Goal: Task Accomplishment & Management: Manage account settings

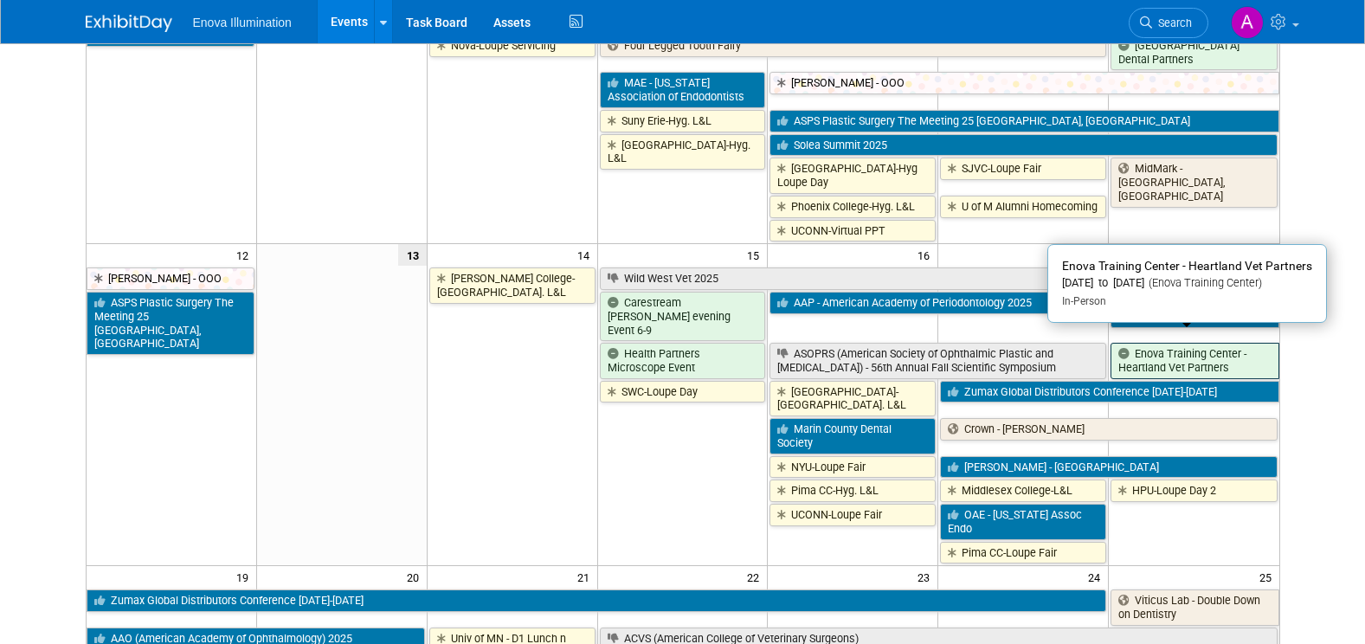
click at [1229, 351] on link "Enova Training Center - Heartland Vet Partners" at bounding box center [1195, 360] width 168 height 35
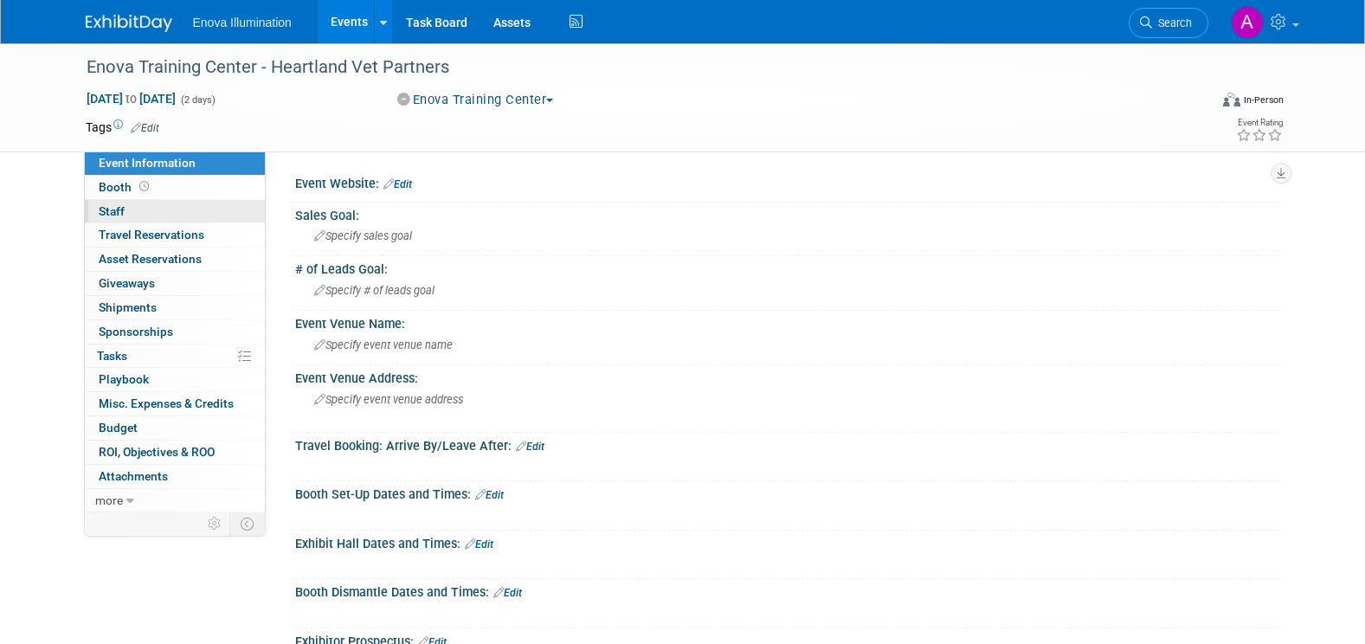
click at [190, 211] on link "0 Staff 0" at bounding box center [175, 211] width 180 height 23
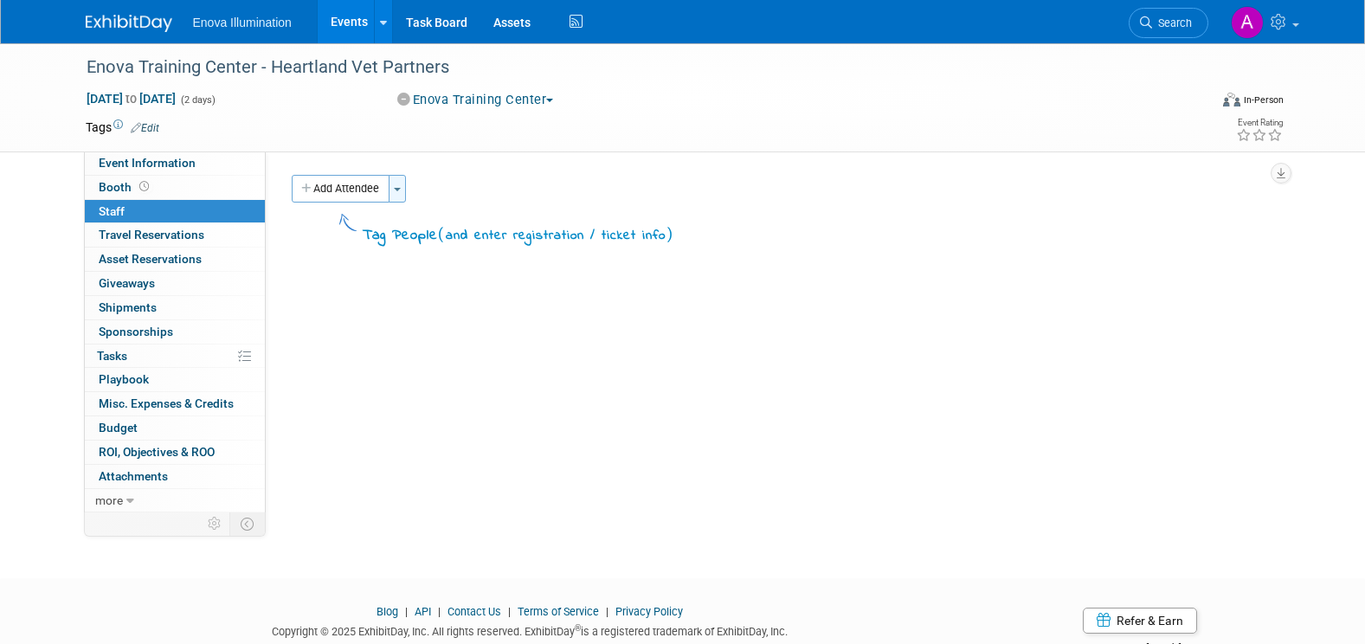
click at [406, 197] on button "Toggle Dropdown" at bounding box center [397, 189] width 17 height 28
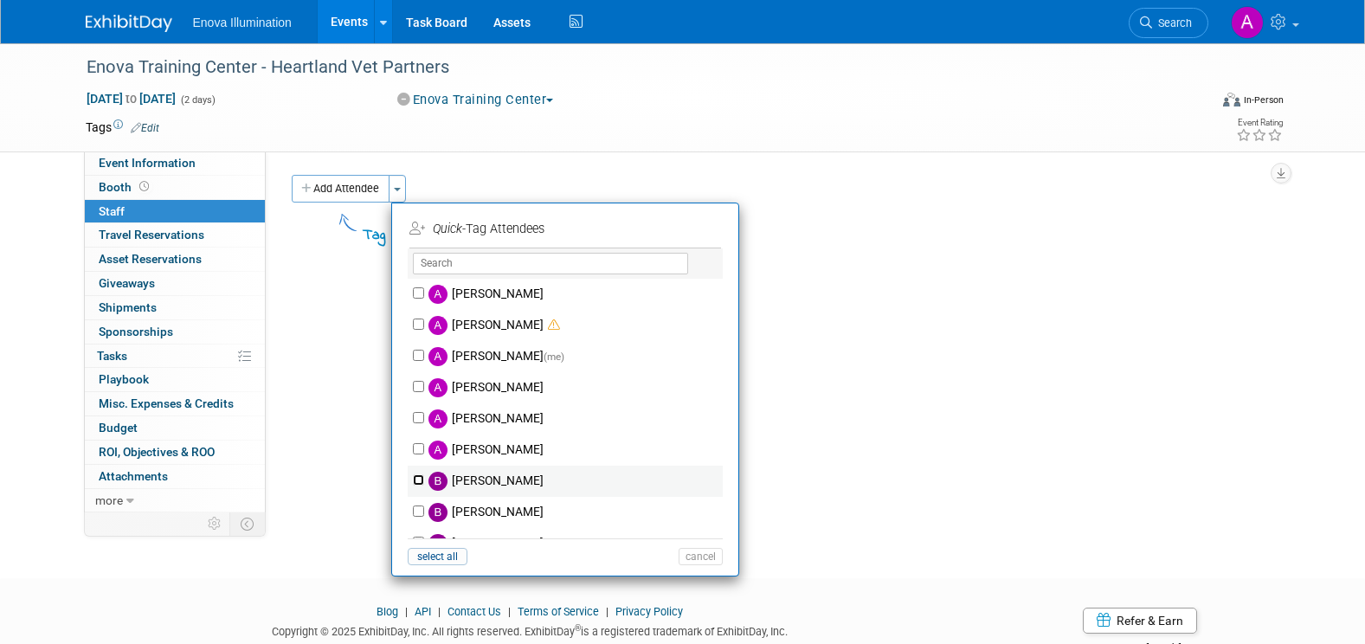
click at [422, 478] on input "Bailey Green" at bounding box center [418, 479] width 11 height 11
checkbox input "true"
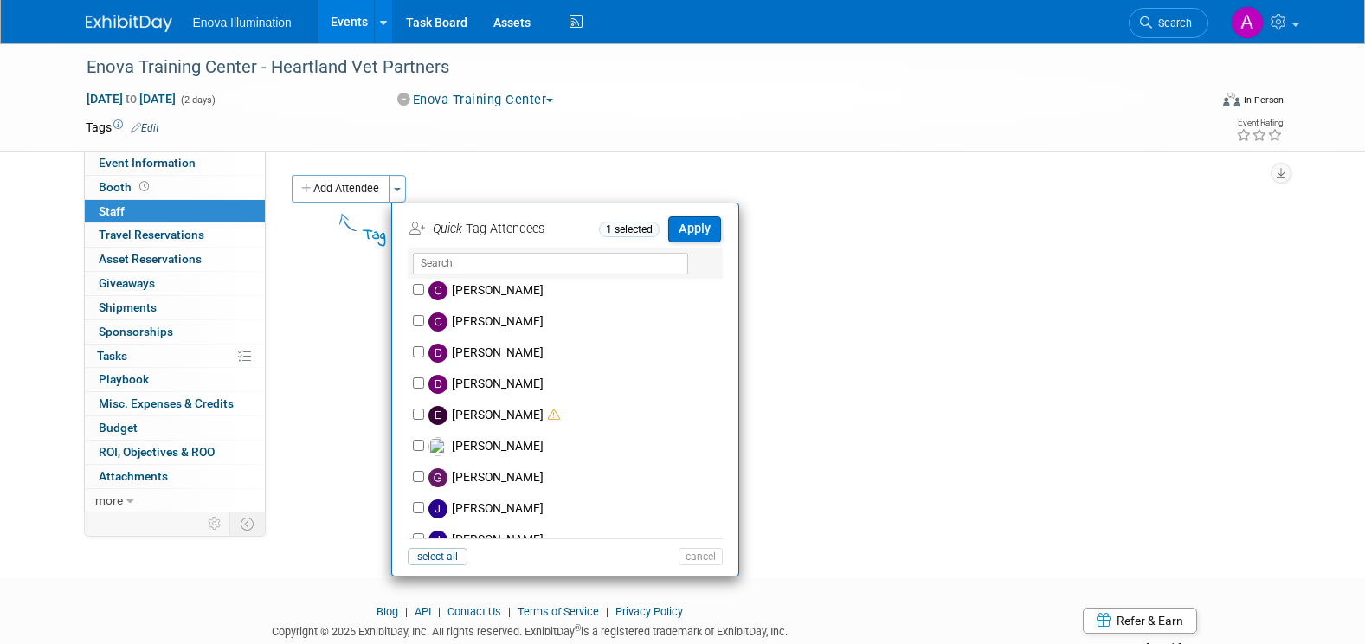
scroll to position [433, 0]
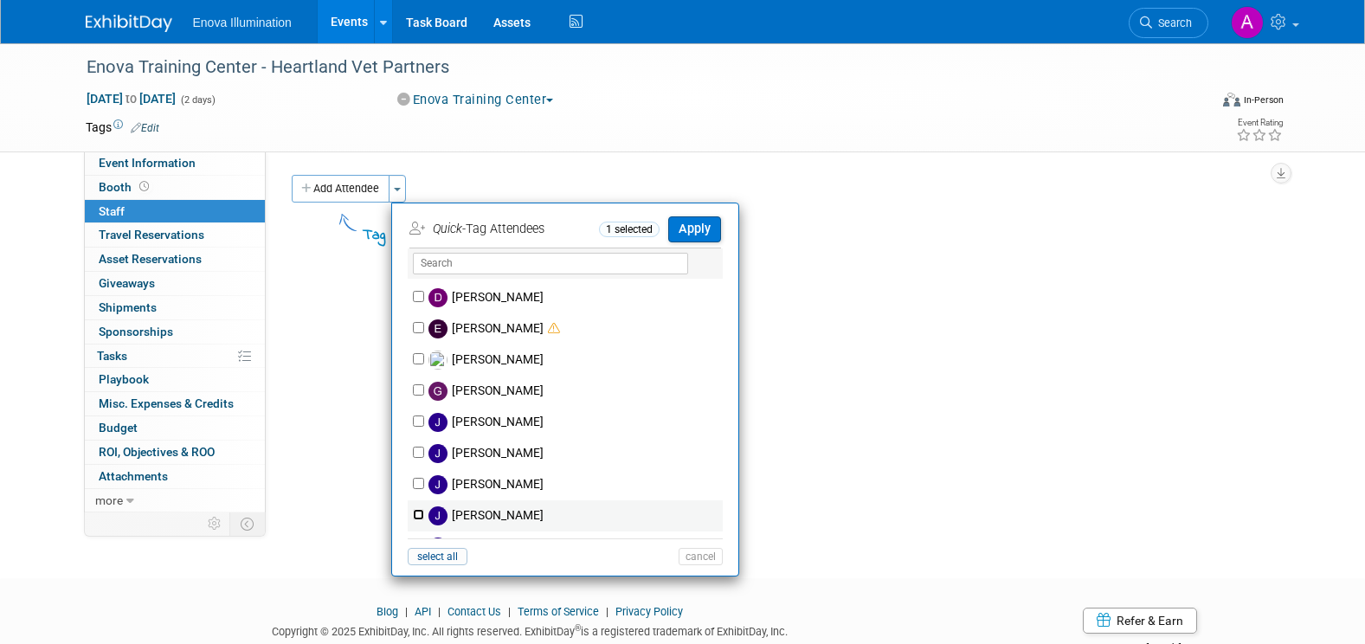
click at [421, 512] on input "Jennifer Ward" at bounding box center [418, 514] width 11 height 11
click at [419, 514] on input "Jennifer Ward" at bounding box center [418, 514] width 11 height 11
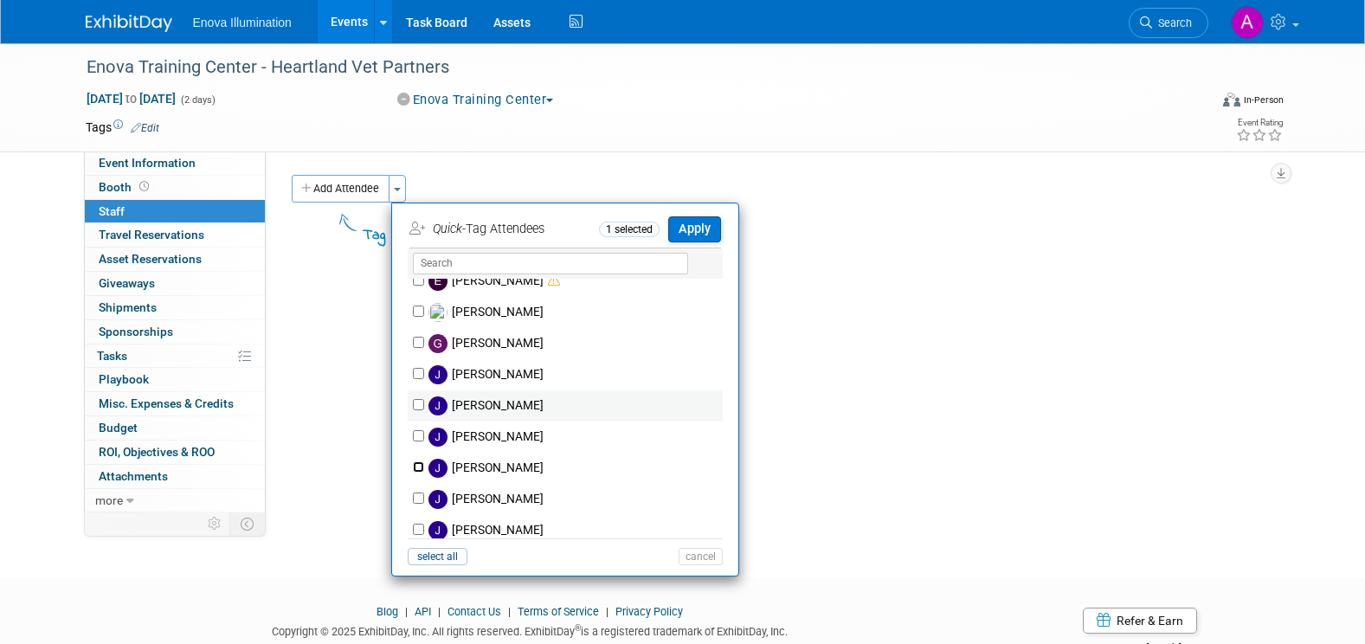
scroll to position [519, 0]
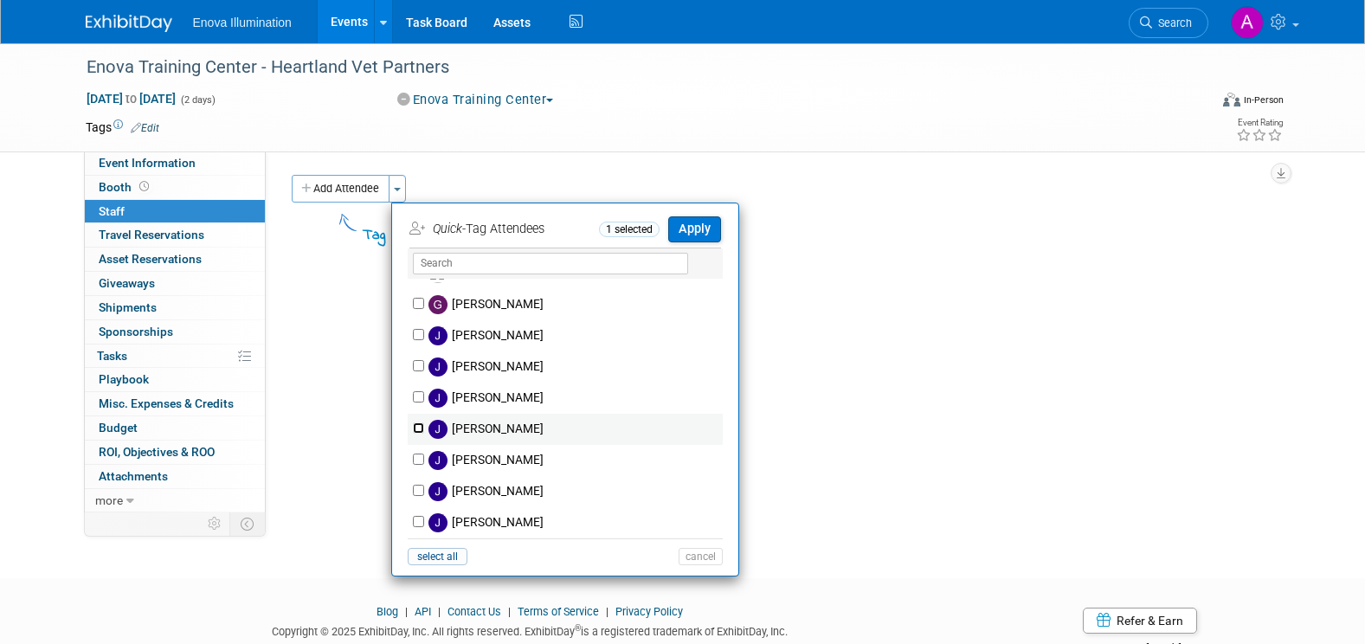
click at [421, 431] on input "Jennifer Ward" at bounding box center [418, 428] width 11 height 11
checkbox input "true"
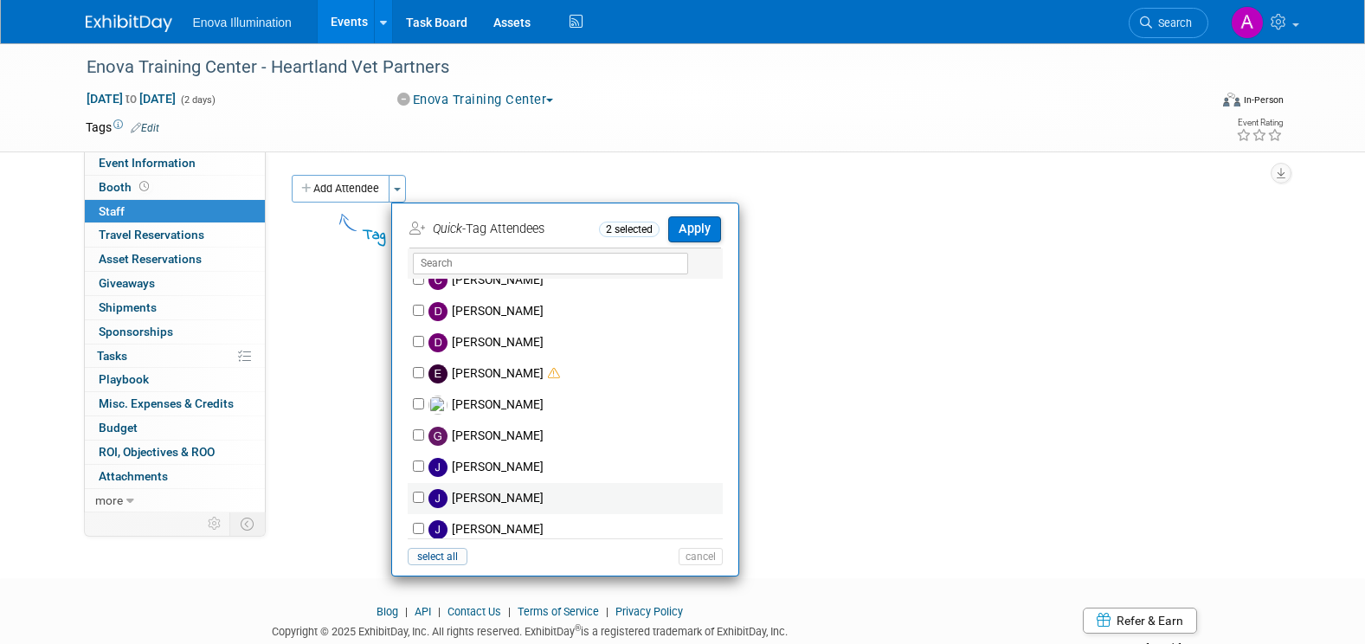
scroll to position [0, 0]
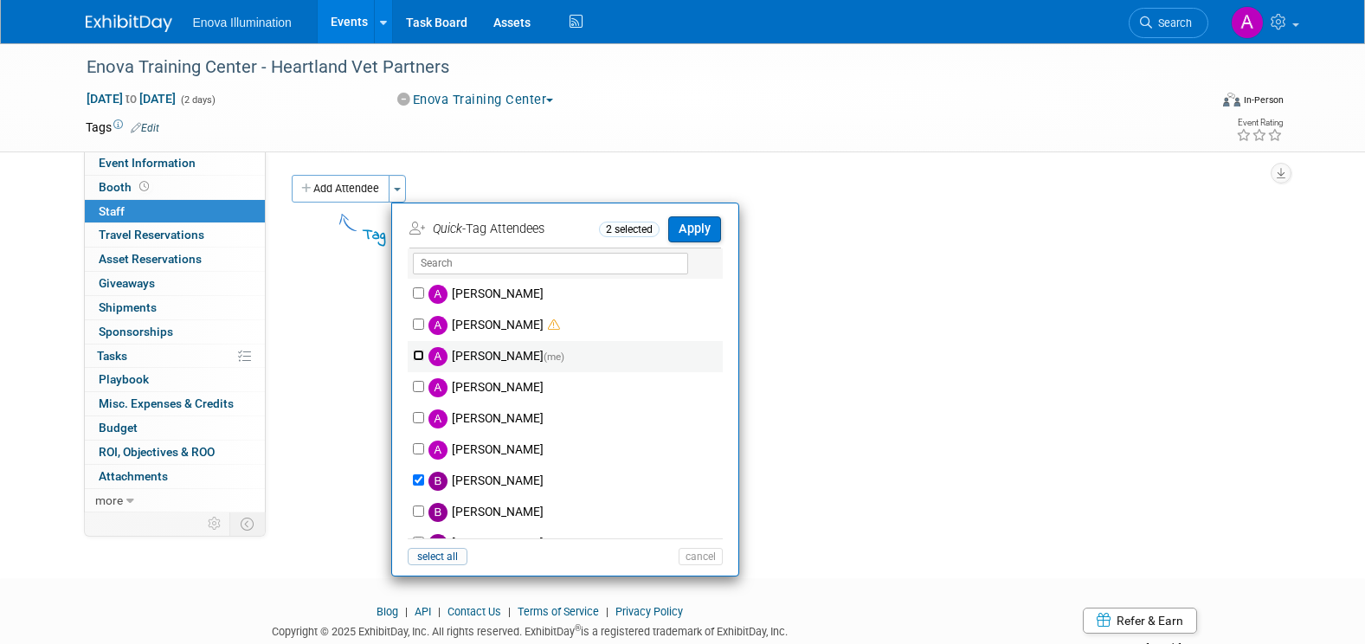
click at [418, 360] on input "Andrea Miller (me)" at bounding box center [418, 355] width 11 height 11
checkbox input "true"
click at [697, 229] on button "Apply" at bounding box center [694, 228] width 53 height 25
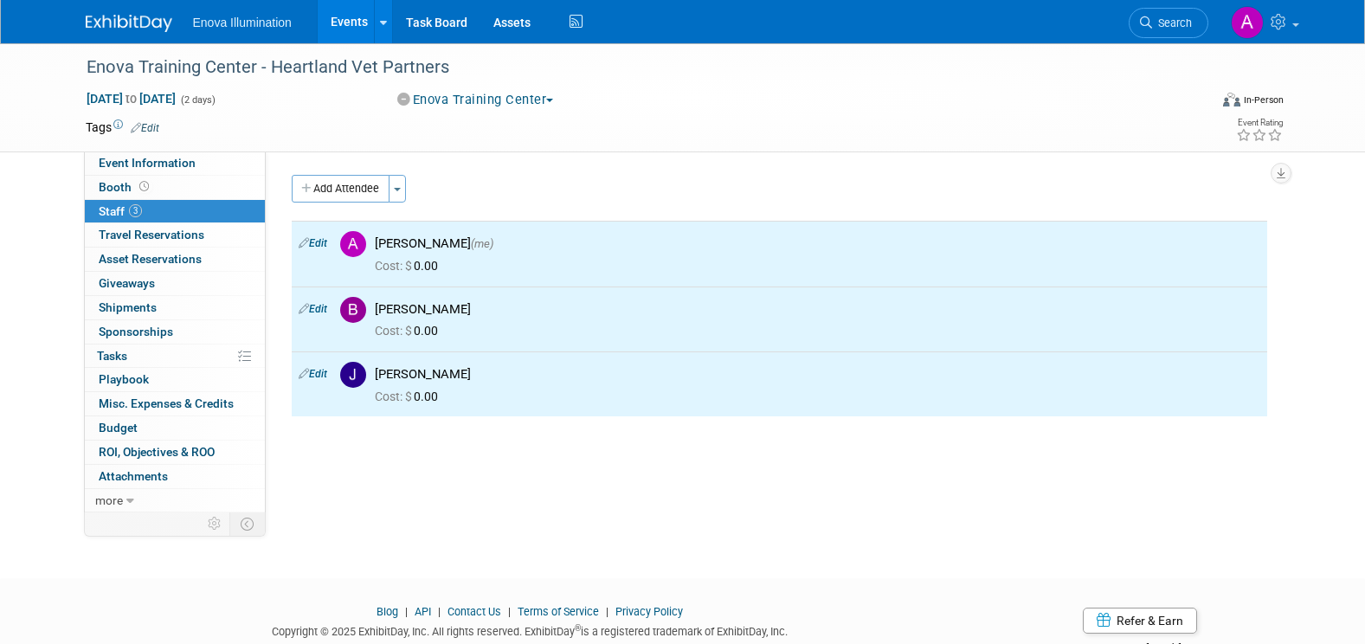
click at [158, 19] on img at bounding box center [129, 23] width 87 height 17
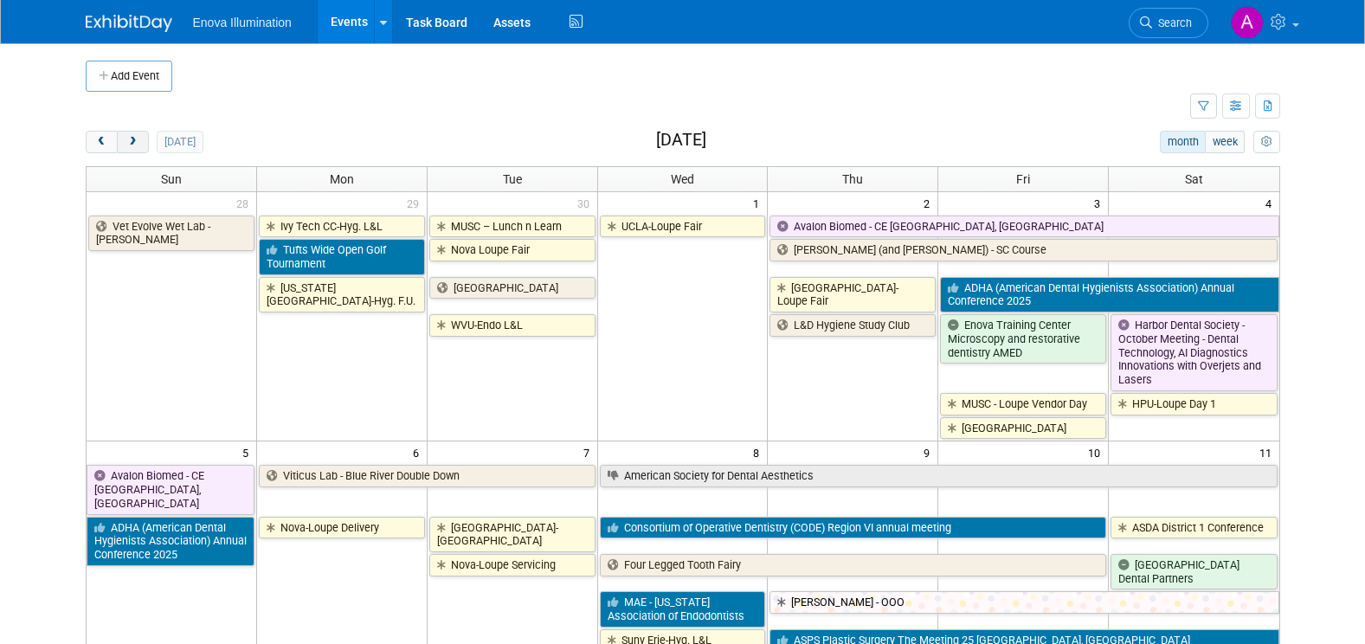
click at [139, 144] on span "next" at bounding box center [132, 142] width 13 height 11
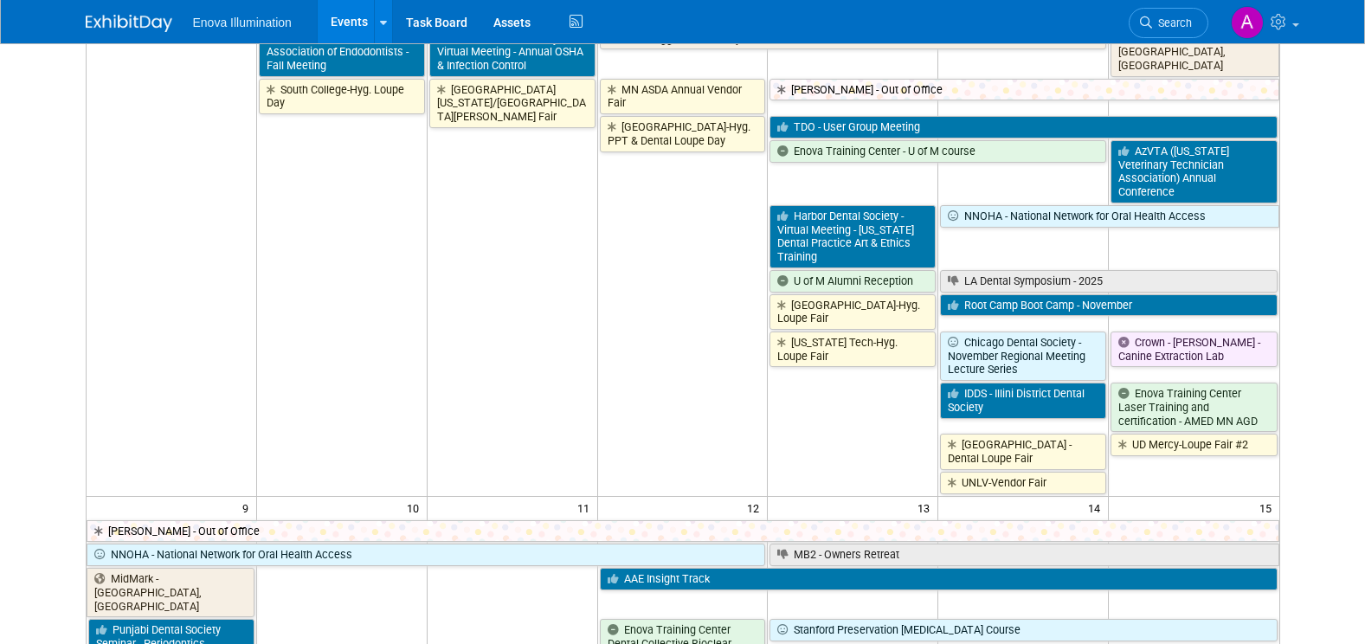
scroll to position [260, 0]
